Goal: Transaction & Acquisition: Purchase product/service

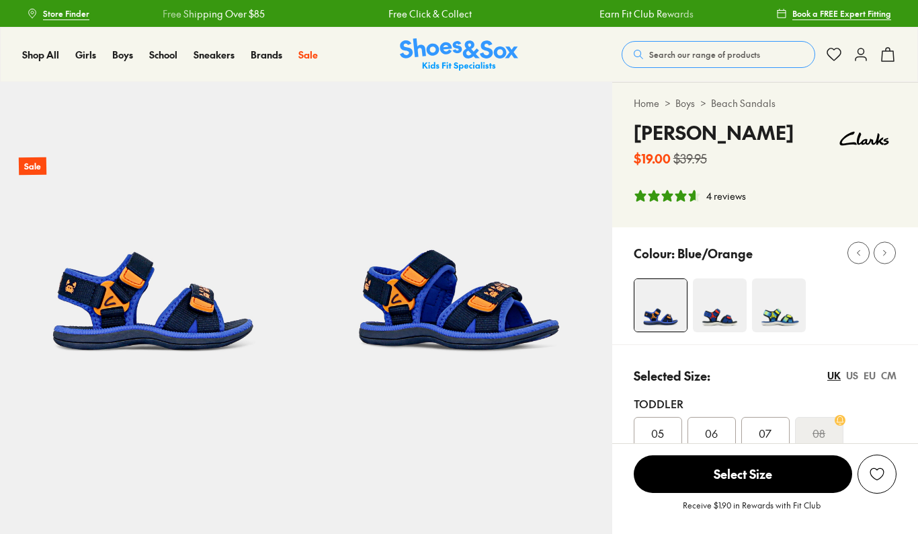
select select "*"
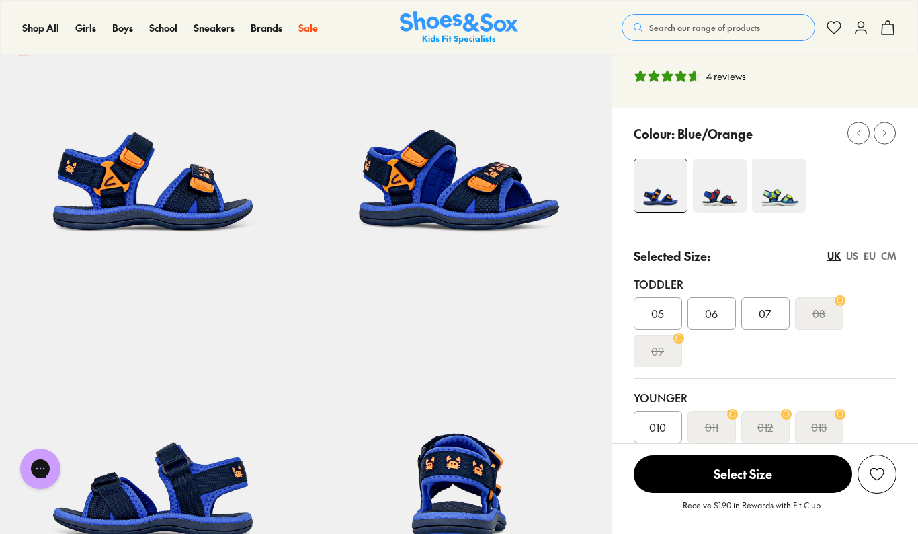
click at [714, 318] on span "06" at bounding box center [711, 313] width 13 height 16
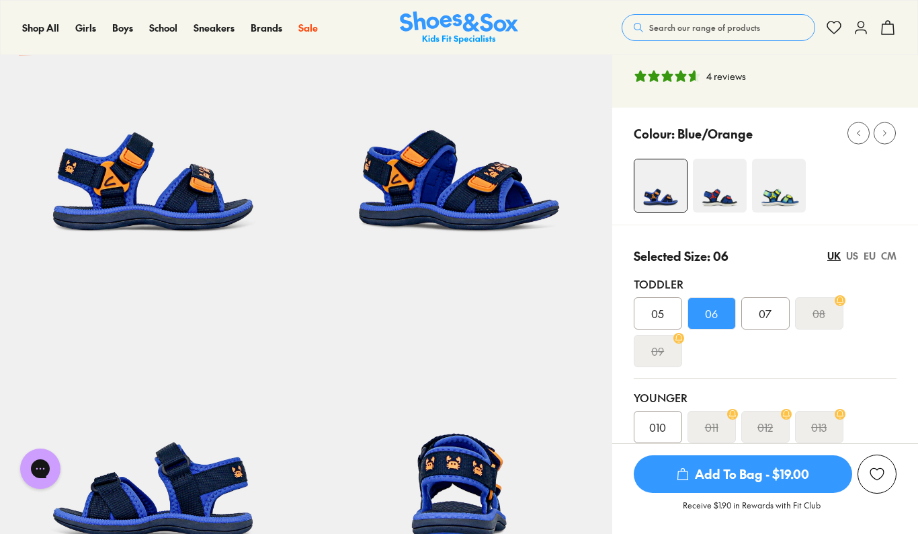
click at [753, 474] on span "Add To Bag - $19.00" at bounding box center [743, 474] width 218 height 38
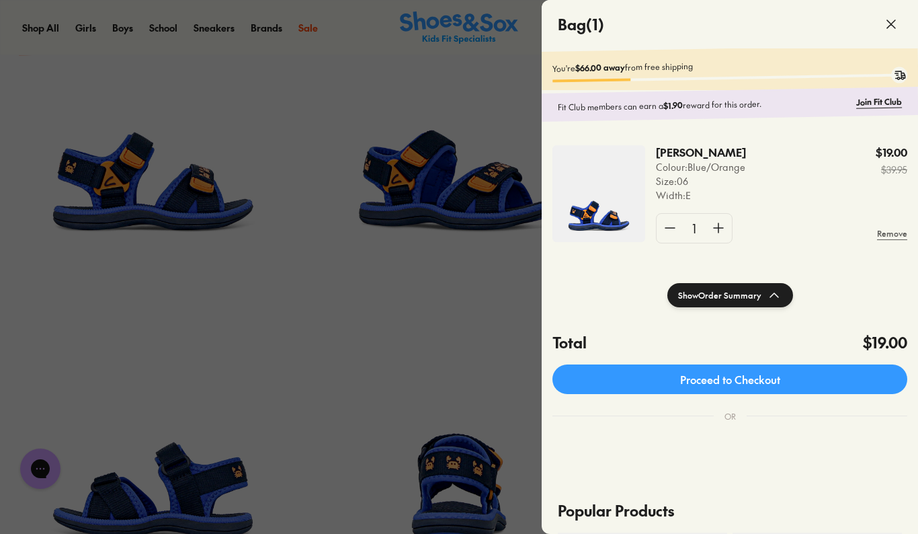
click at [499, 251] on div at bounding box center [459, 267] width 918 height 534
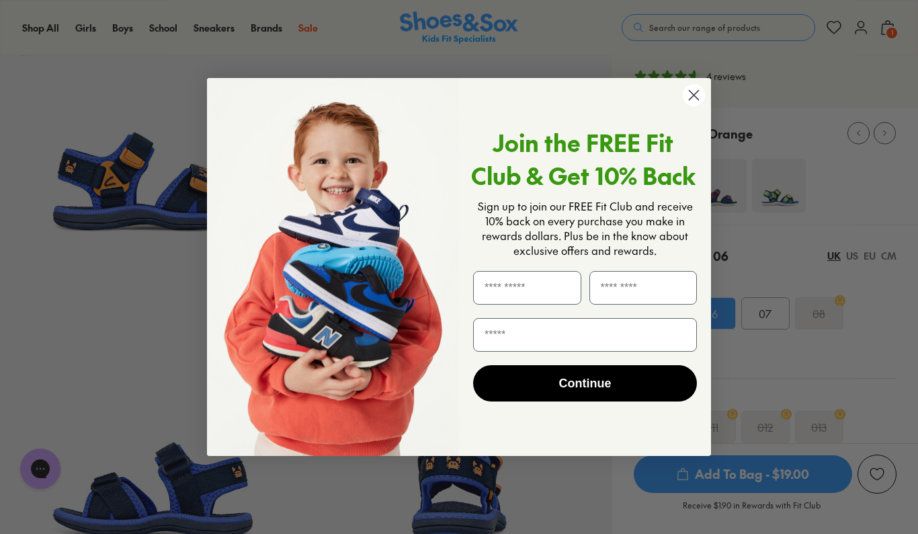
click at [697, 91] on icon "Close dialog" at bounding box center [694, 94] width 9 height 9
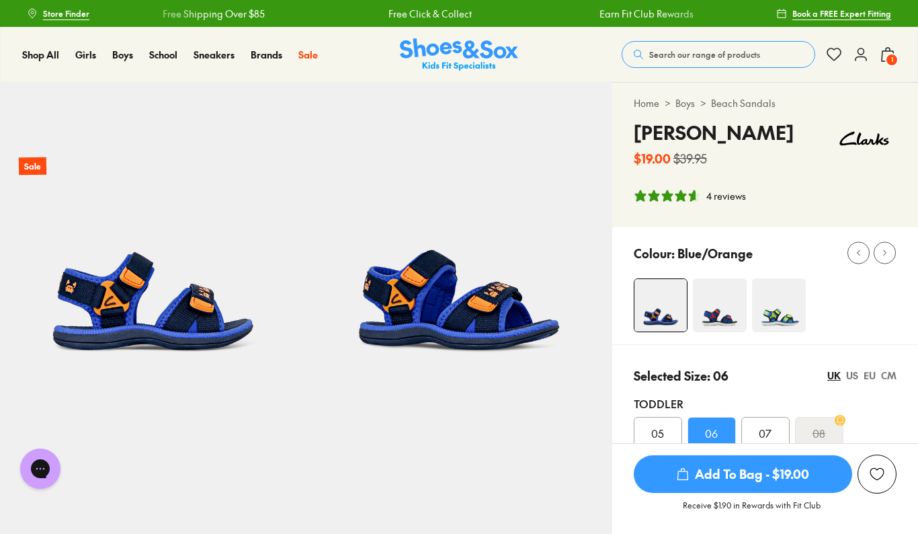
click at [867, 140] on img at bounding box center [864, 138] width 65 height 40
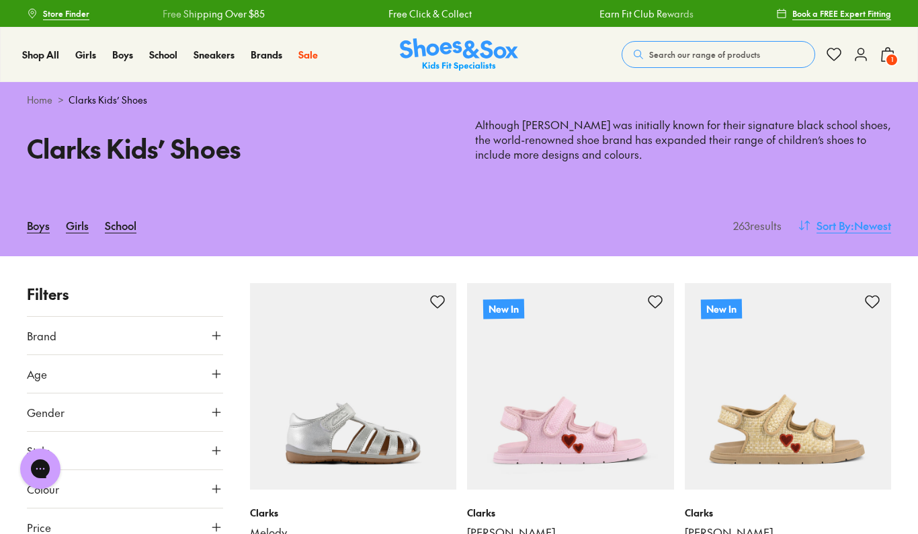
click at [843, 221] on span "Sort By" at bounding box center [834, 225] width 34 height 16
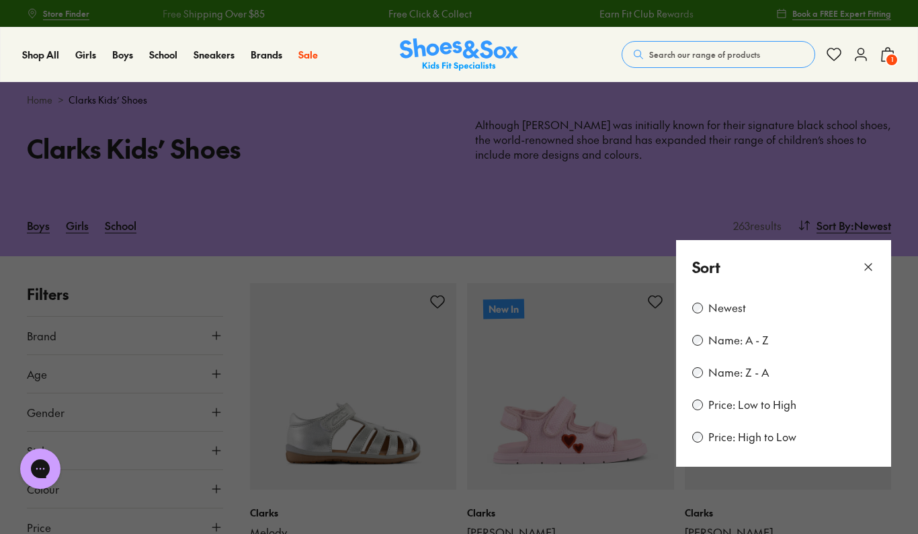
click at [780, 407] on label "Price: Low to High" at bounding box center [753, 404] width 88 height 15
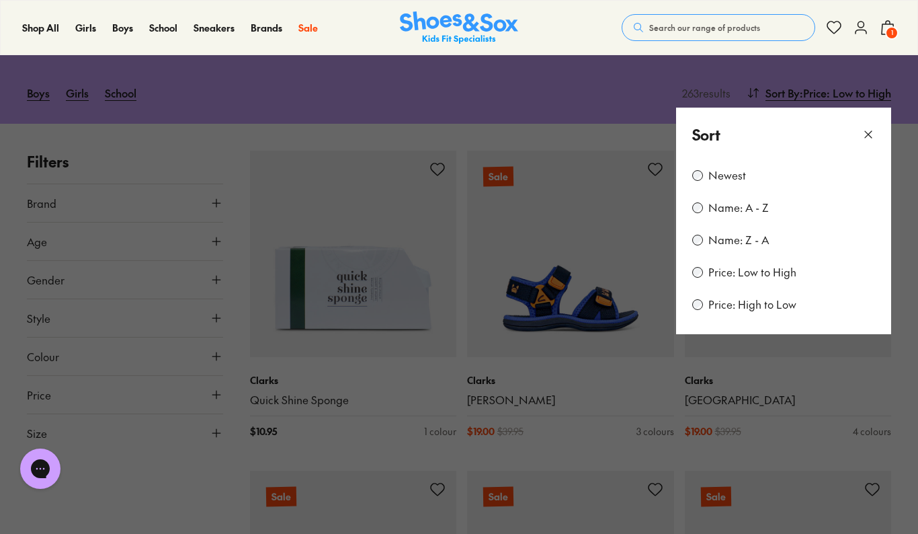
click at [816, 404] on button at bounding box center [459, 267] width 918 height 534
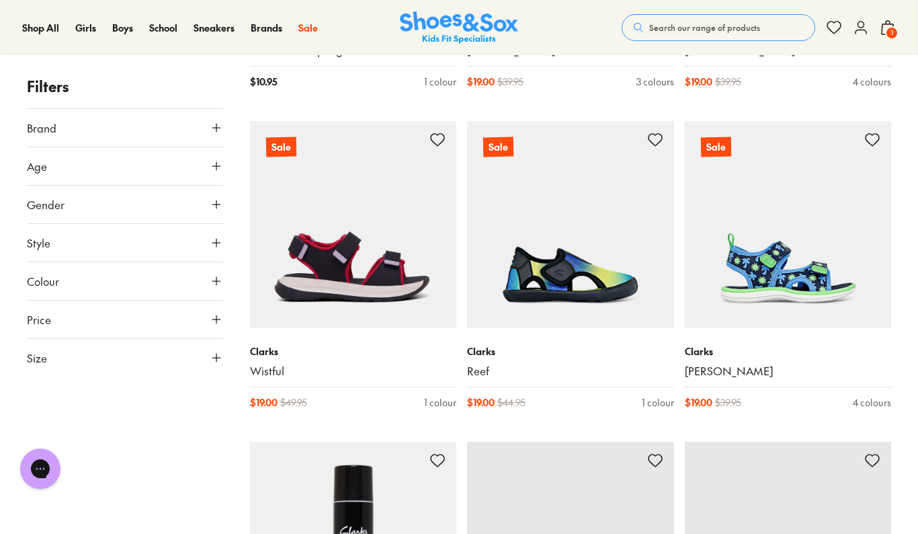
scroll to position [507, 0]
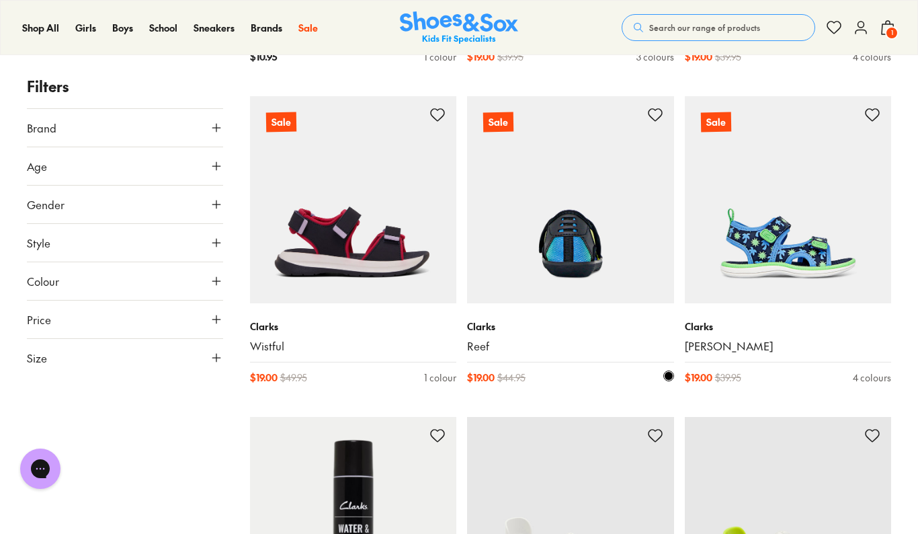
click at [579, 264] on img at bounding box center [570, 199] width 207 height 207
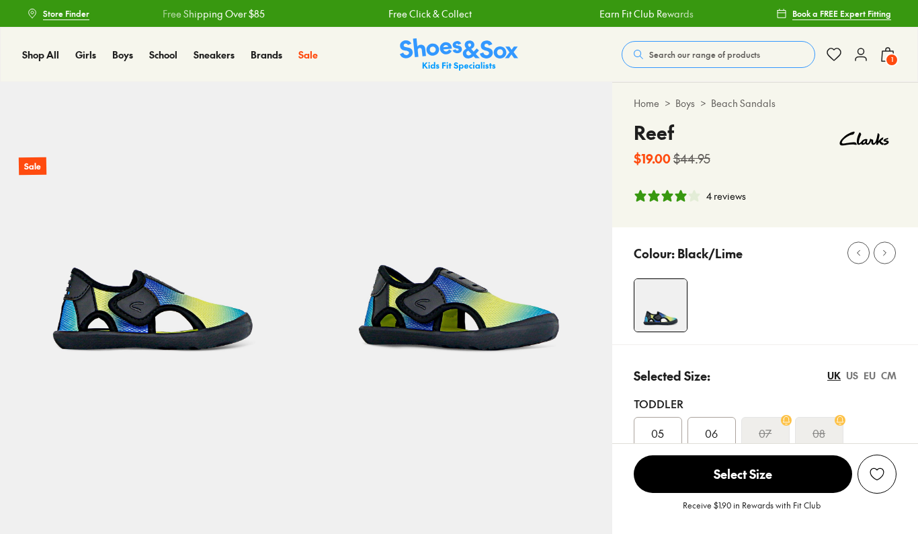
select select "*"
click at [523, 321] on img at bounding box center [459, 235] width 306 height 306
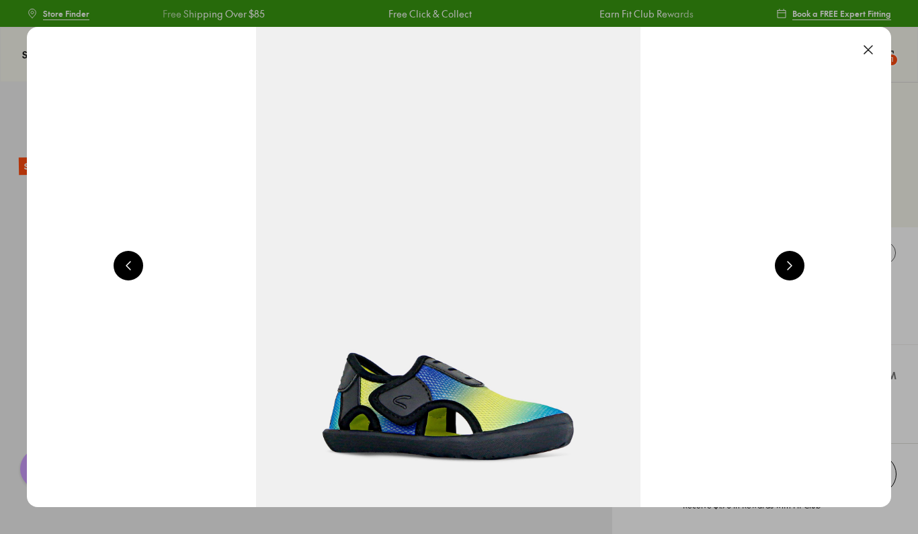
click at [802, 266] on button at bounding box center [790, 266] width 30 height 30
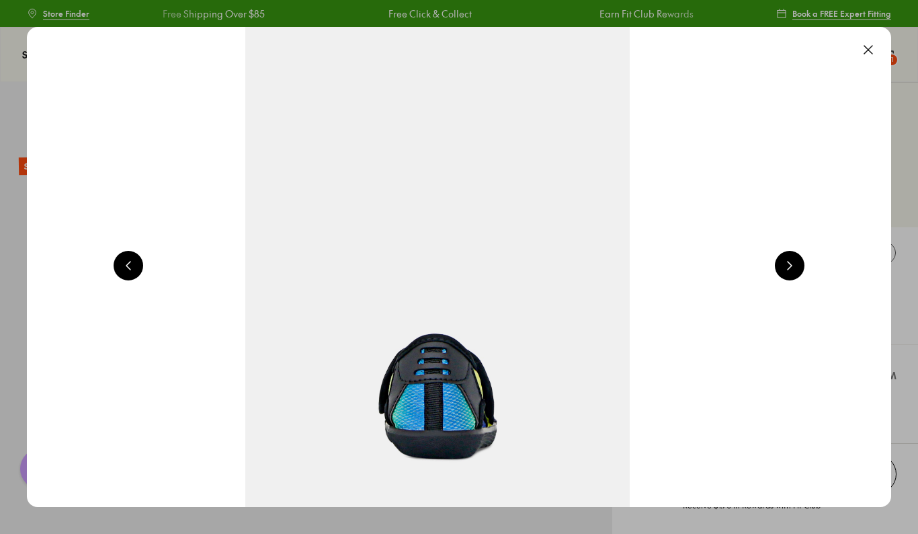
click at [802, 266] on button at bounding box center [790, 266] width 30 height 30
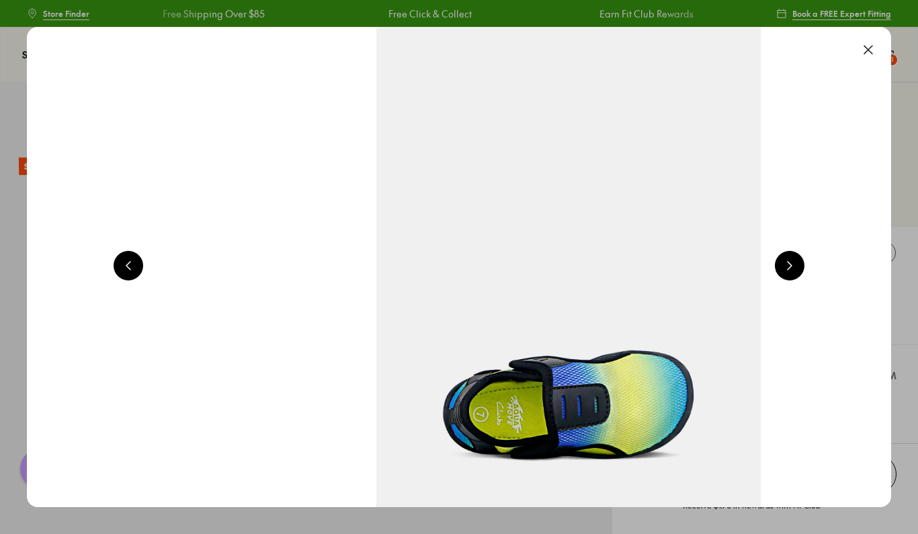
scroll to position [0, 4349]
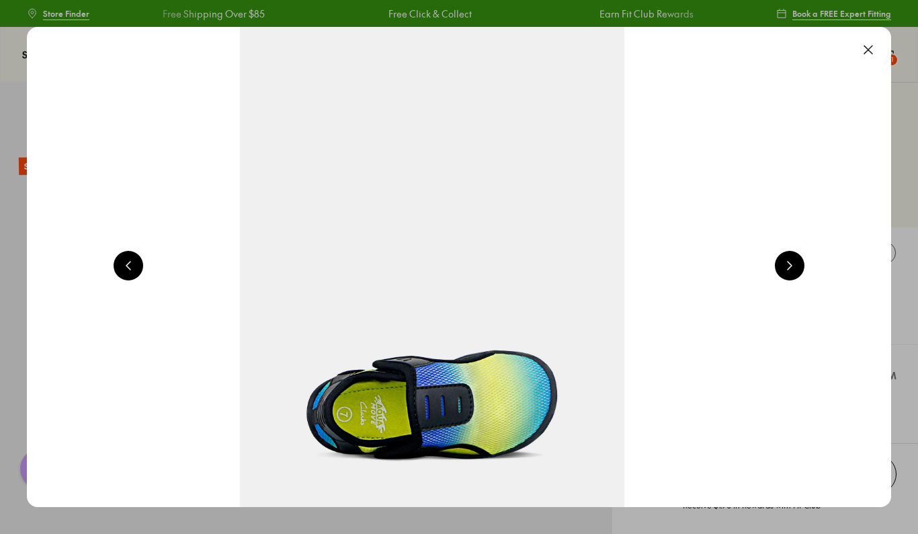
click at [802, 267] on button at bounding box center [790, 266] width 30 height 30
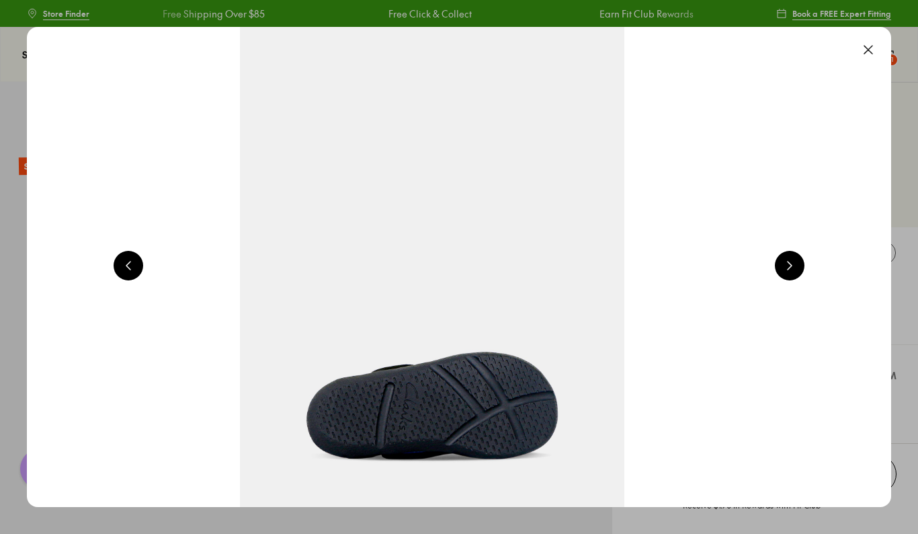
scroll to position [0, 5219]
click at [867, 54] on button at bounding box center [869, 50] width 30 height 30
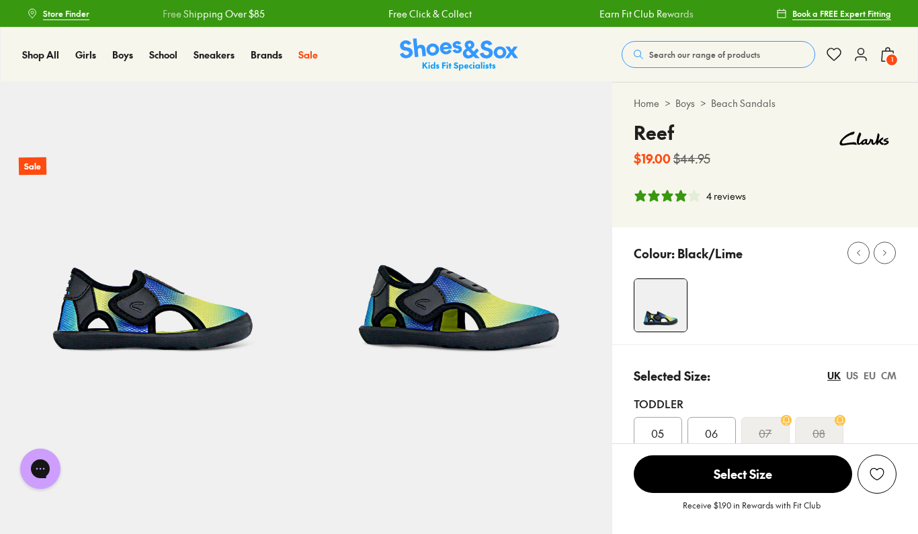
click at [717, 419] on div "06" at bounding box center [712, 433] width 48 height 32
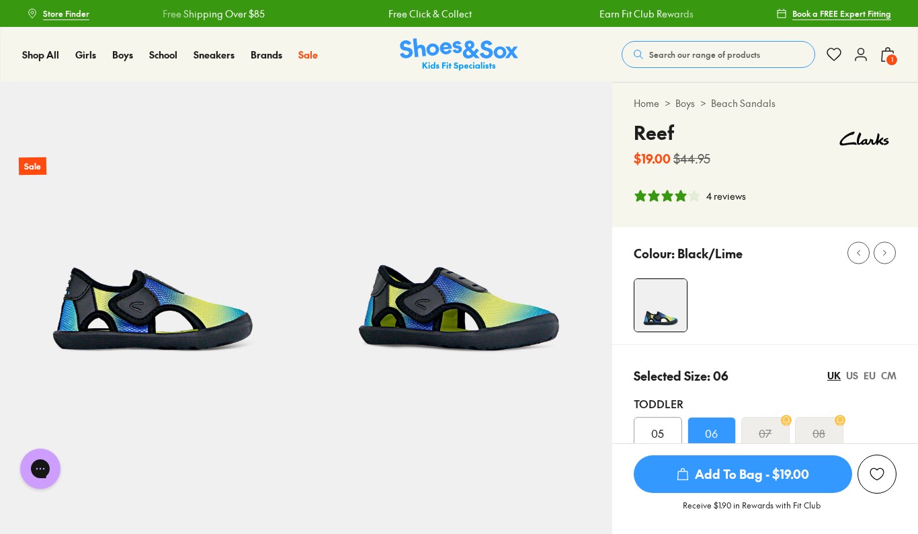
click at [745, 484] on span "Add To Bag - $19.00" at bounding box center [743, 474] width 218 height 38
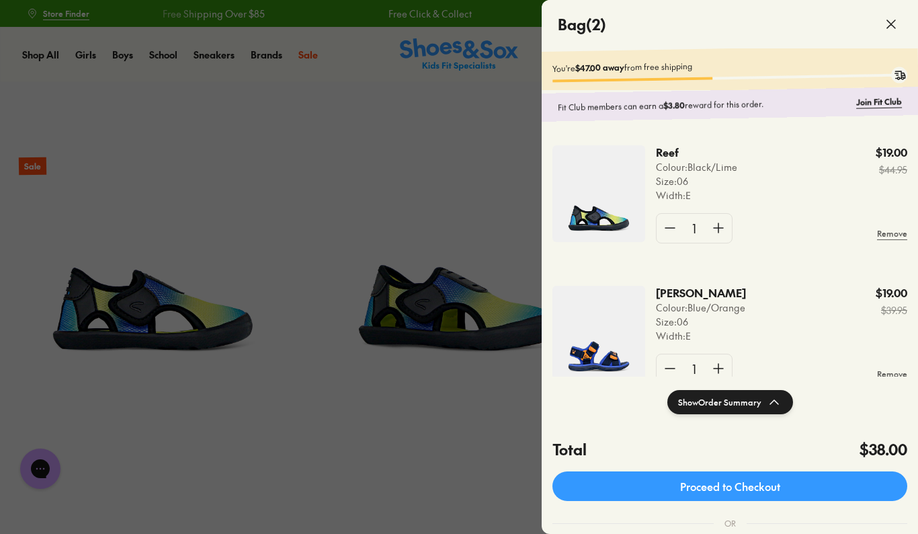
click at [342, 238] on div at bounding box center [459, 267] width 918 height 534
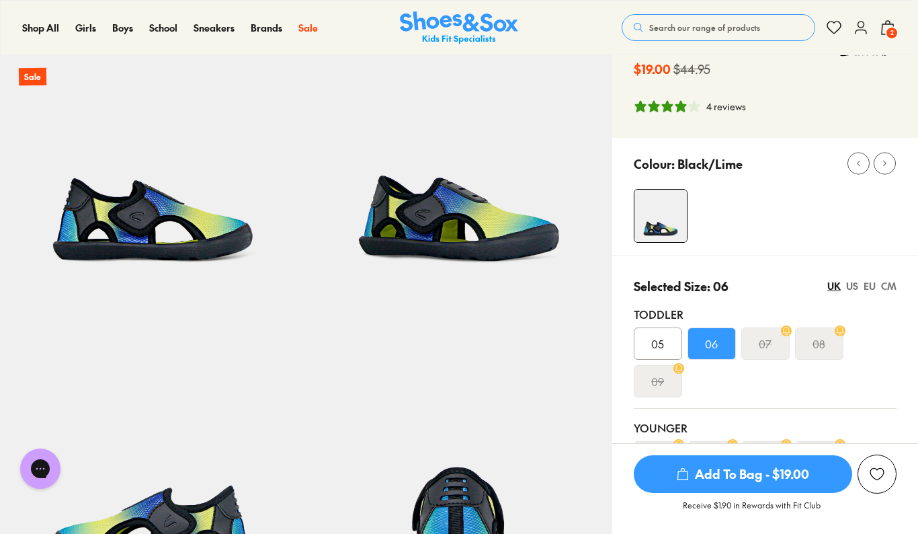
scroll to position [200, 0]
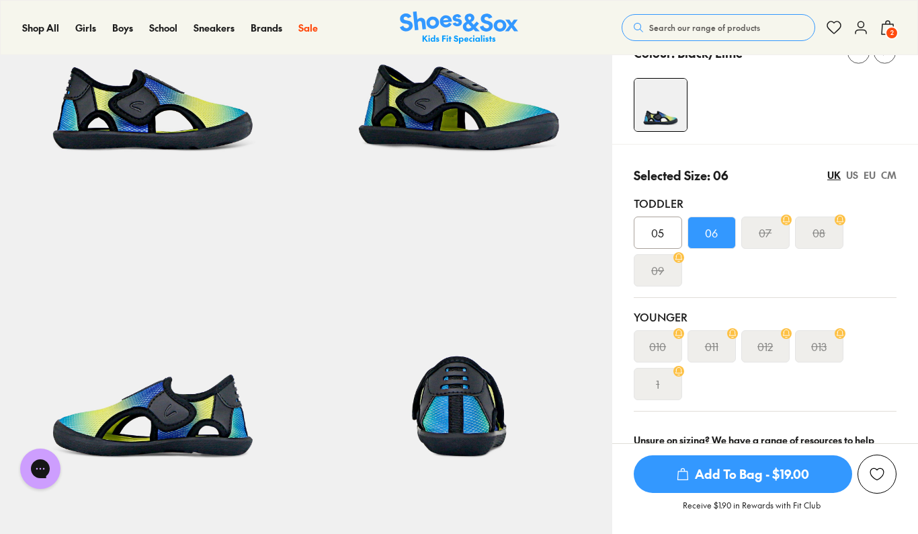
click at [867, 173] on div "EU" at bounding box center [870, 175] width 12 height 14
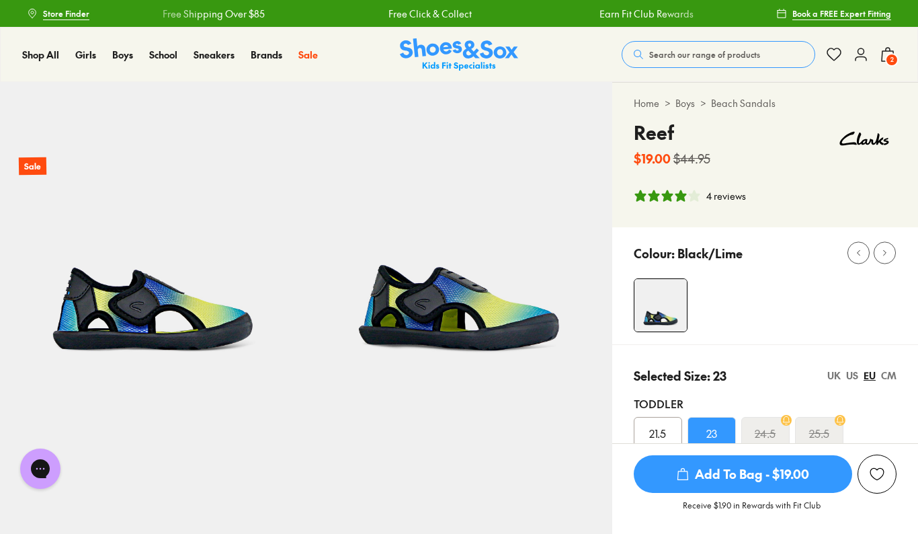
scroll to position [0, 0]
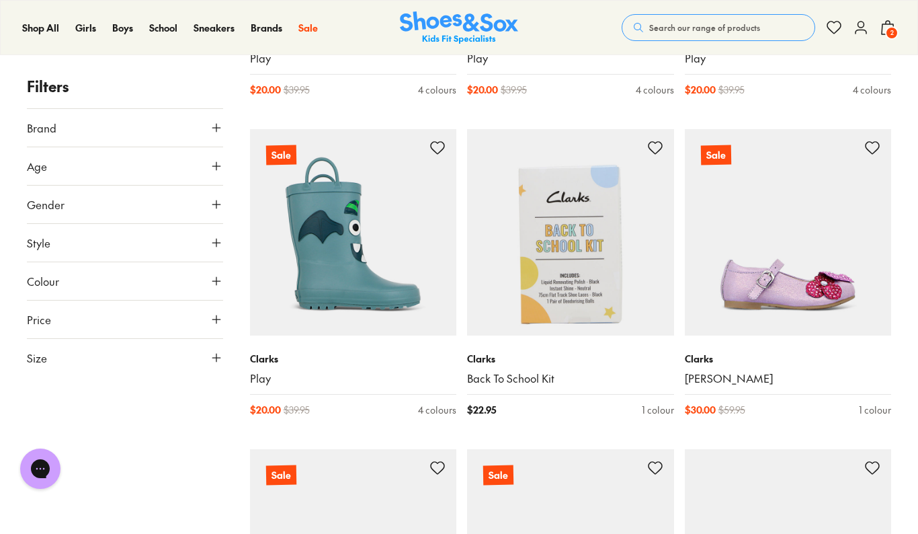
scroll to position [1587, 0]
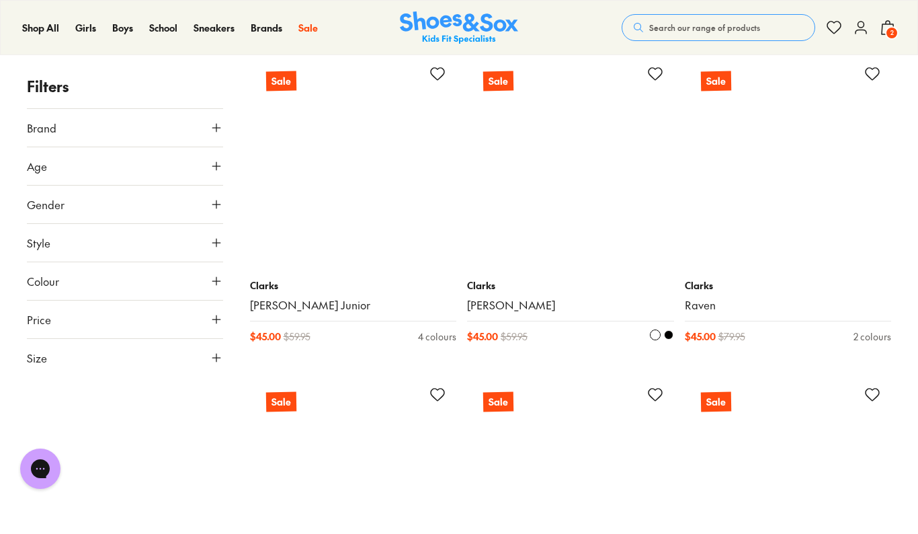
scroll to position [5165, 0]
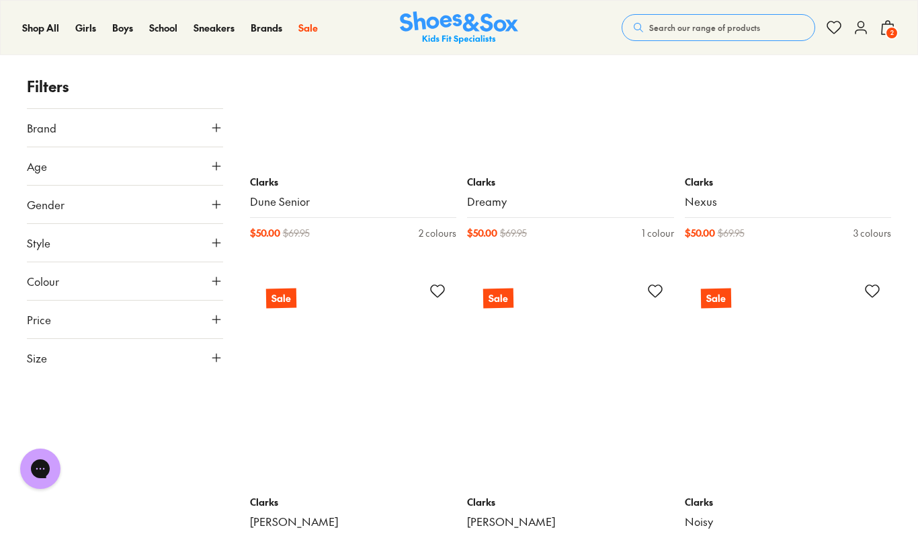
scroll to position [8933, 0]
